Goal: Task Accomplishment & Management: Manage account settings

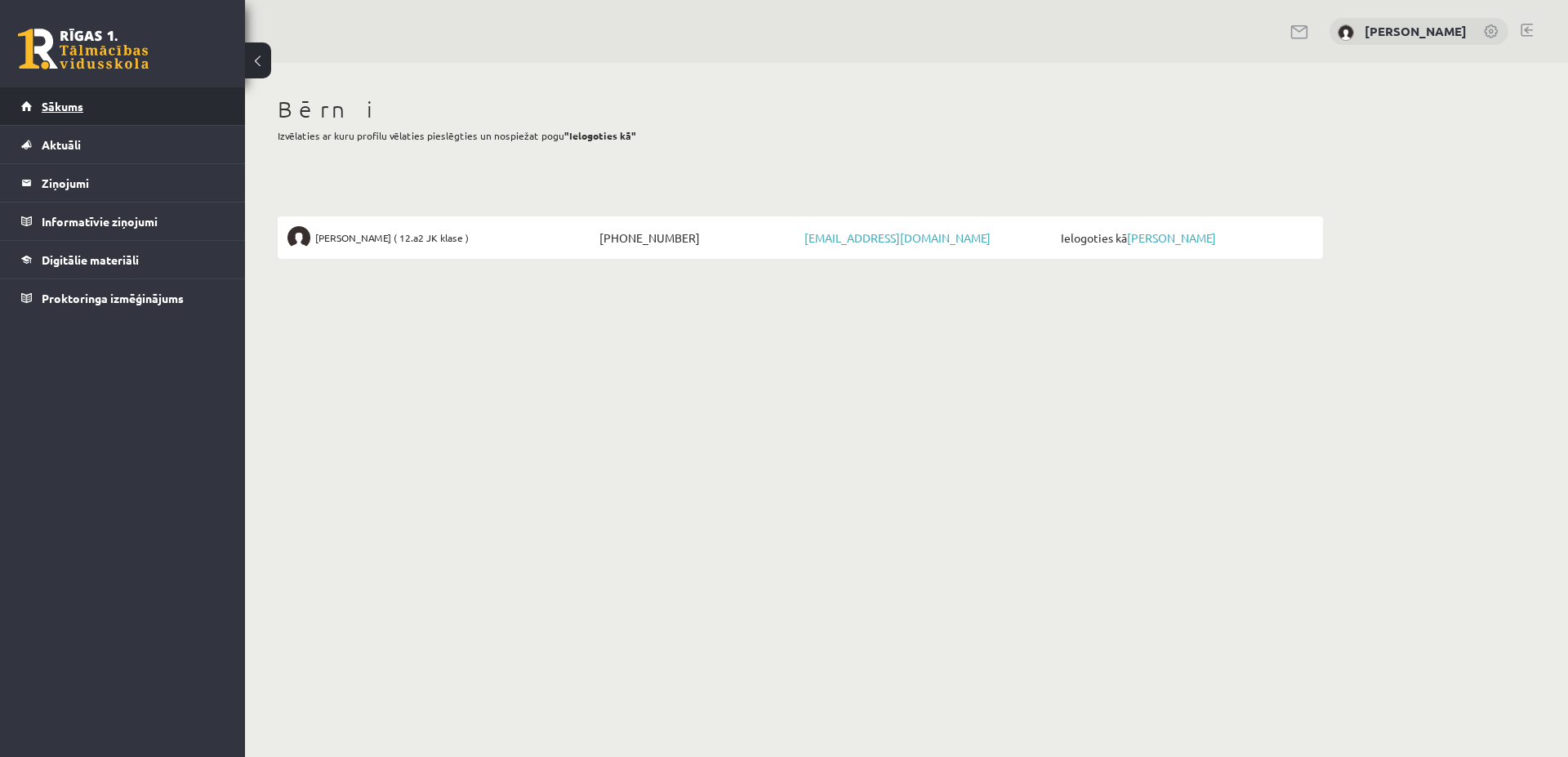
click at [65, 102] on span "Sākums" at bounding box center [62, 107] width 42 height 15
click at [1144, 237] on link "[PERSON_NAME]" at bounding box center [1171, 238] width 89 height 15
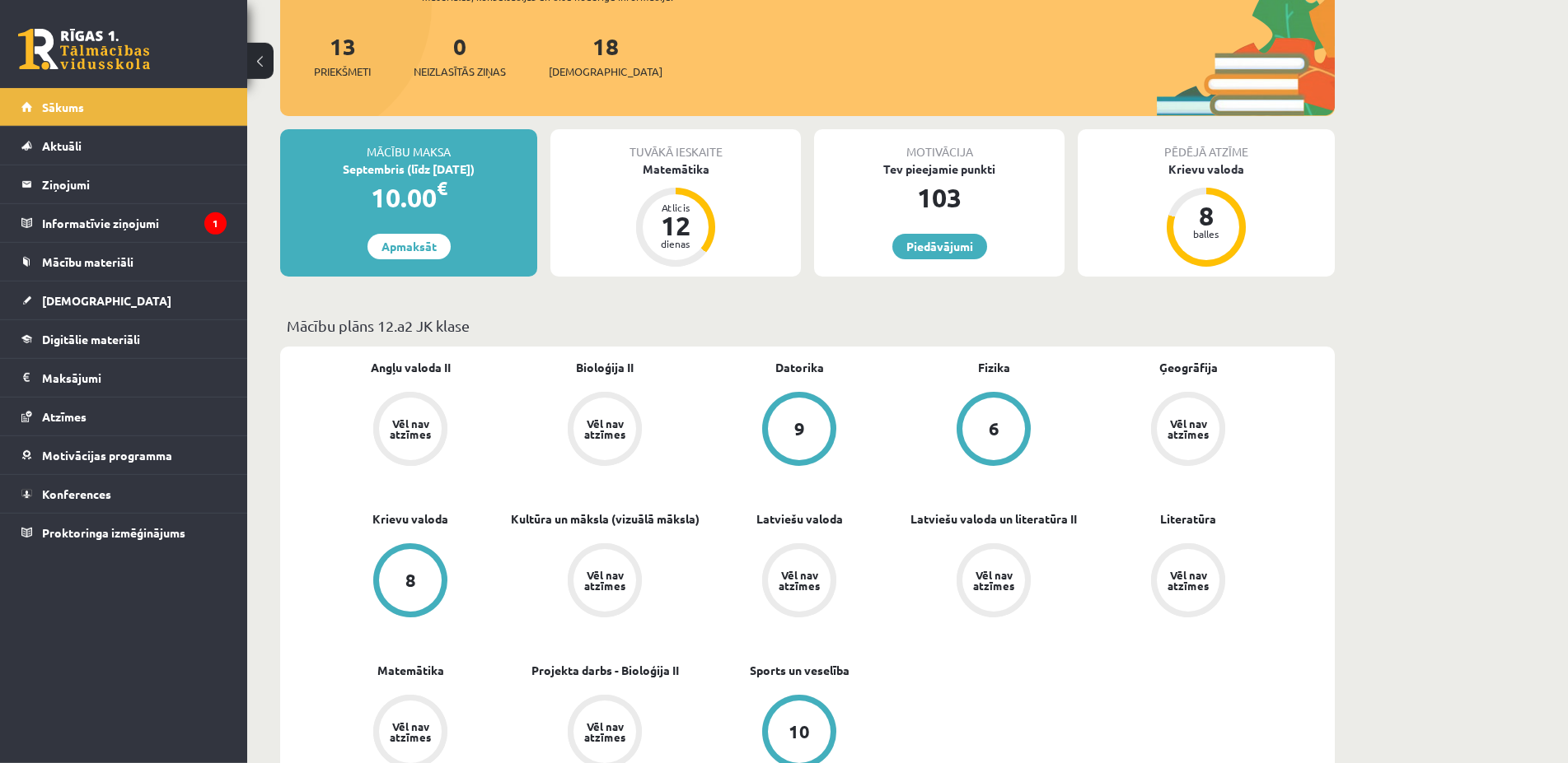
scroll to position [336, 0]
click at [123, 225] on legend "Informatīvie ziņojumi 1" at bounding box center [134, 222] width 185 height 38
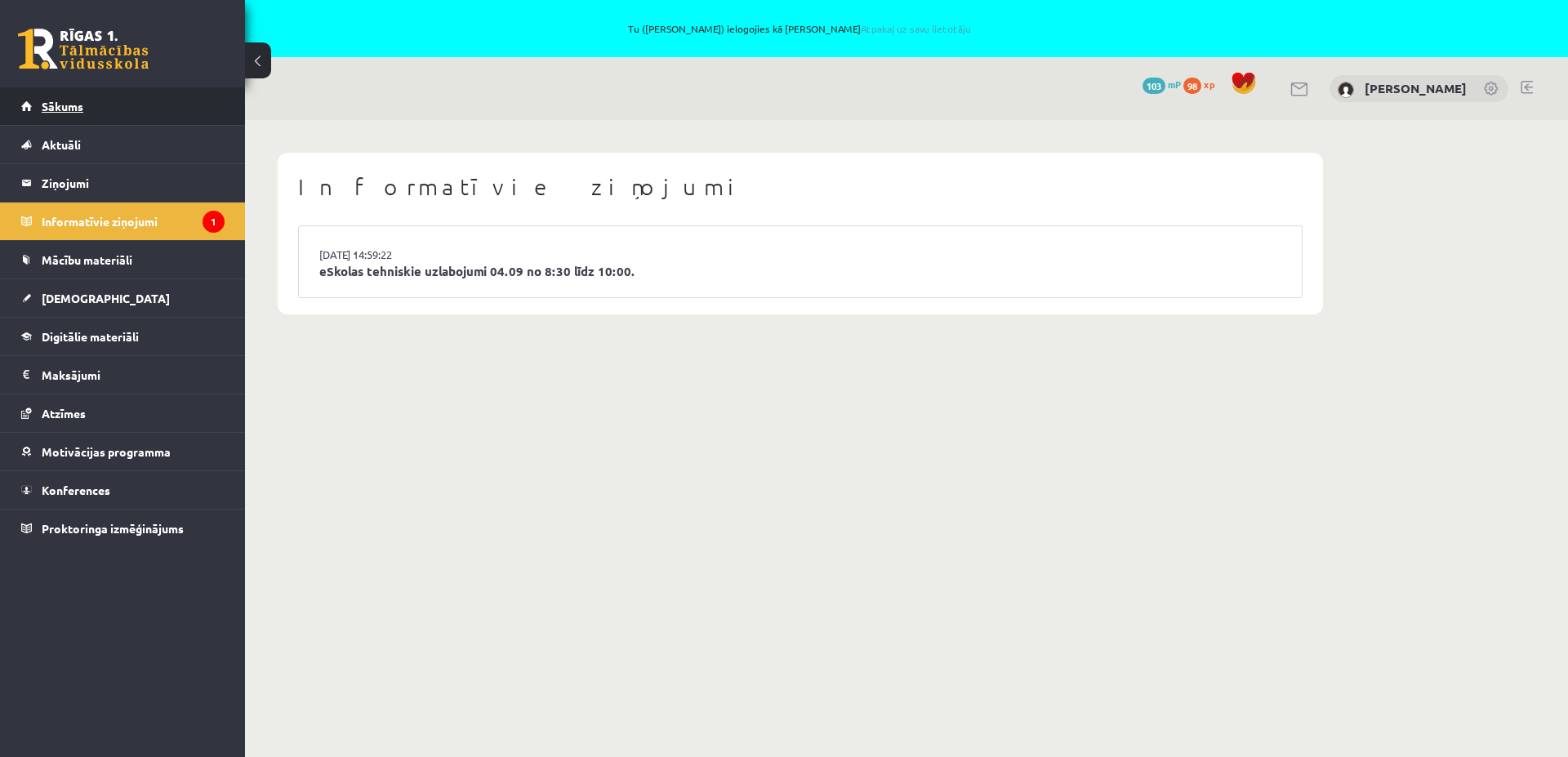
click at [72, 109] on span "Sākums" at bounding box center [62, 107] width 42 height 15
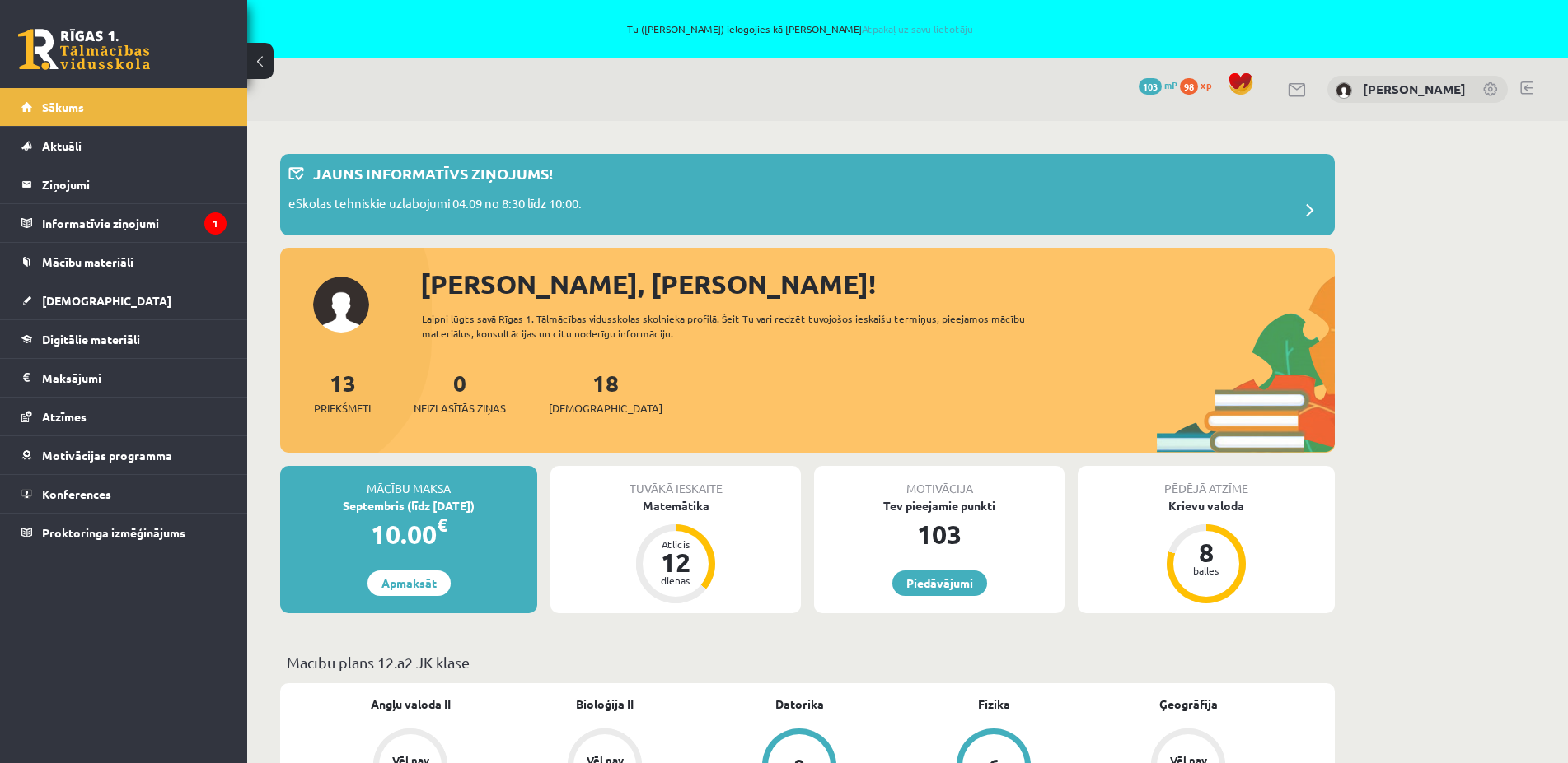
click at [1484, 90] on link at bounding box center [1492, 91] width 17 height 17
